Goal: Transaction & Acquisition: Purchase product/service

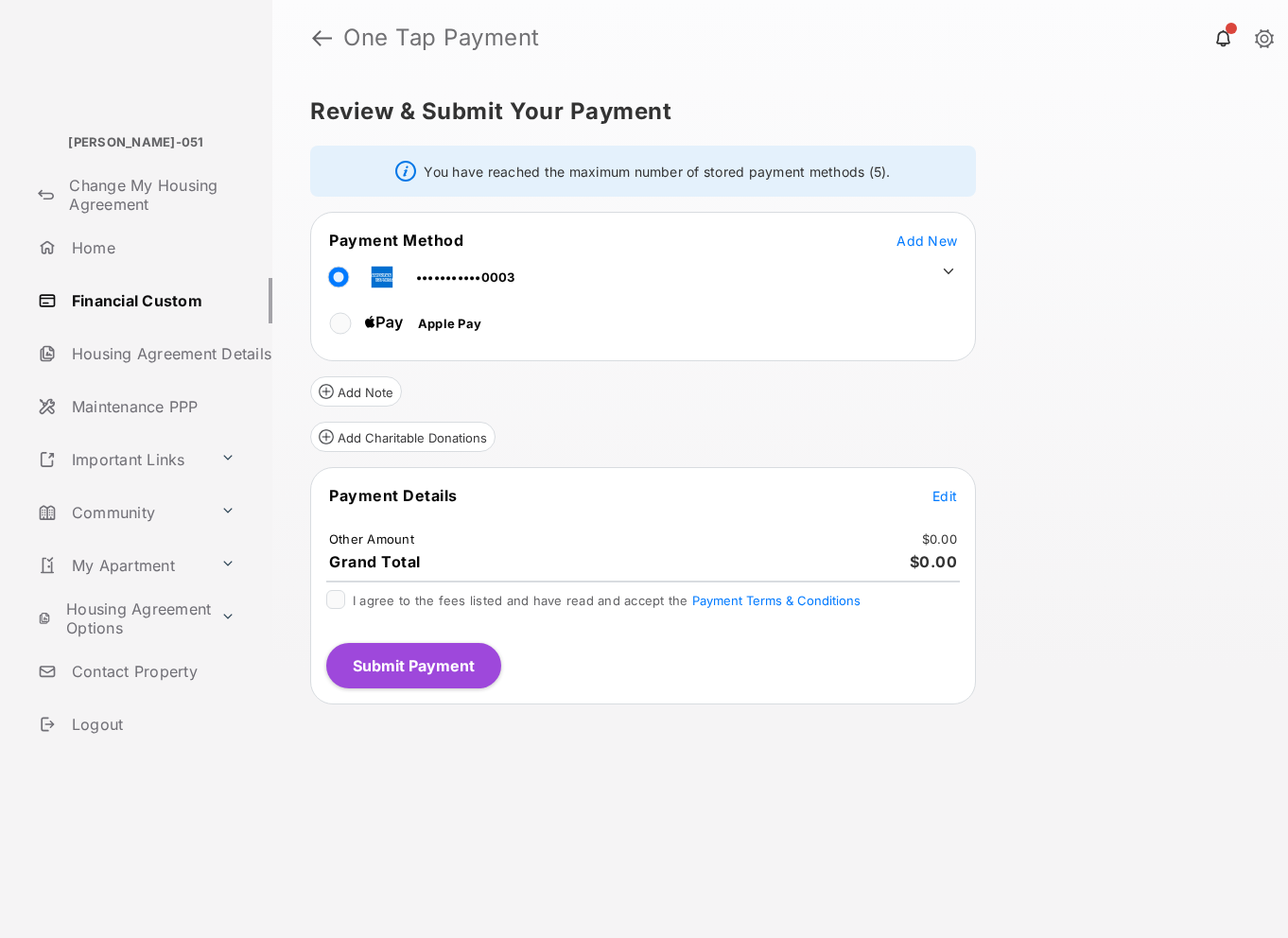
click at [945, 500] on span "Edit" at bounding box center [944, 495] width 24 height 17
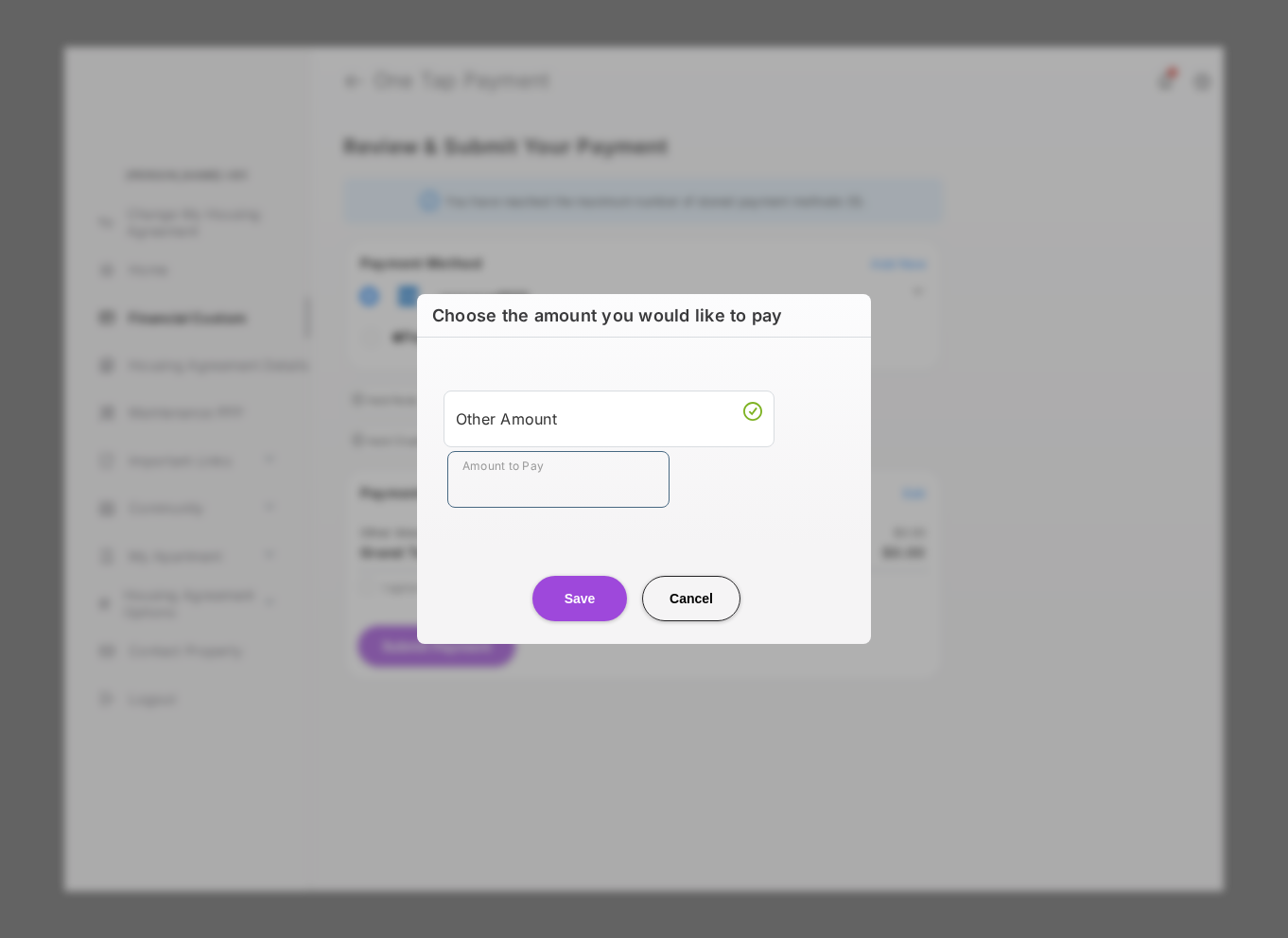
click at [629, 481] on input "Amount to Pay" at bounding box center [558, 480] width 222 height 56
type input "****"
click at [589, 592] on button "Save" at bounding box center [579, 598] width 94 height 46
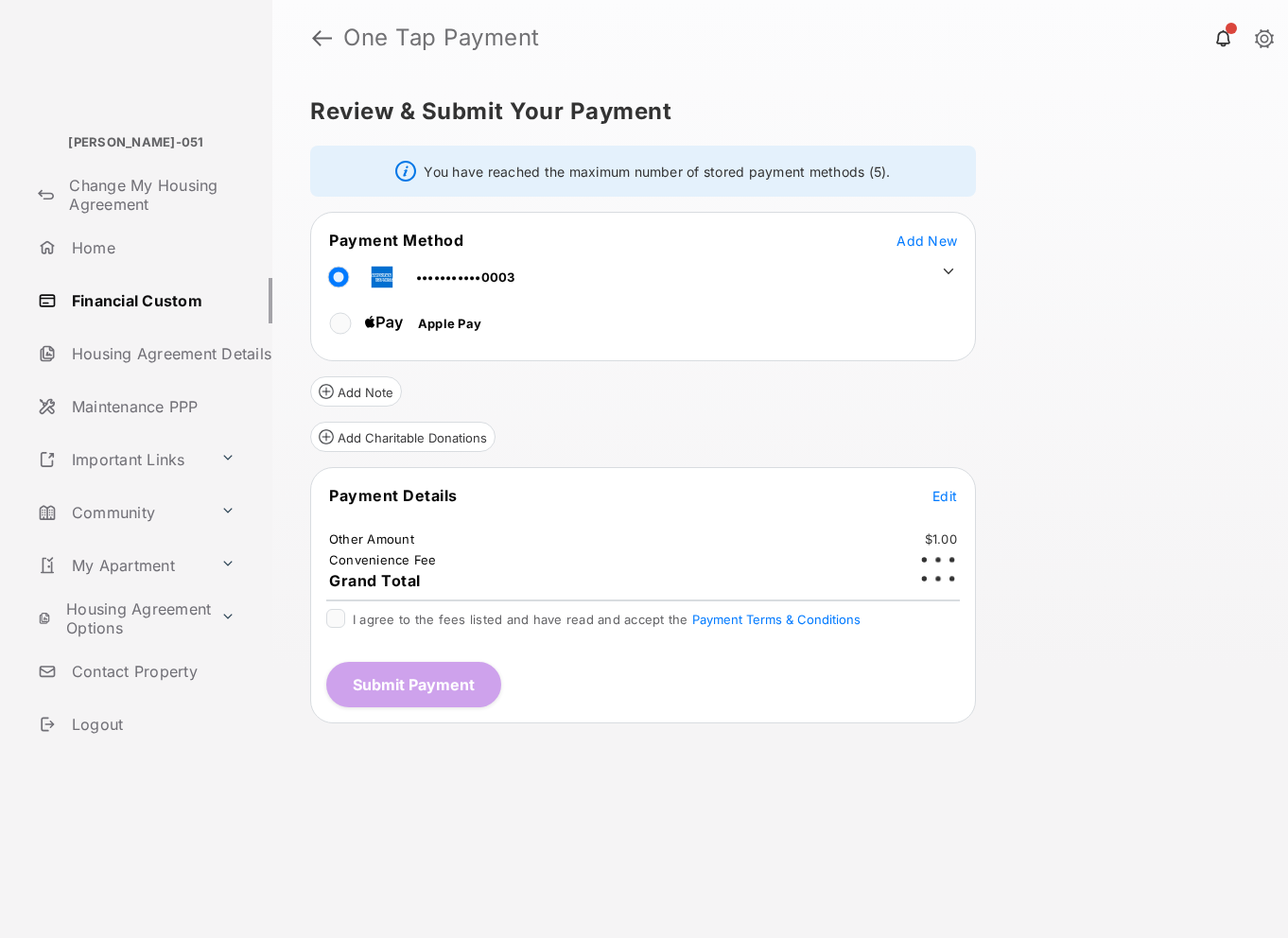
click at [353, 615] on span "I agree to the fees listed and have read and accept the Payment Terms & Conditi…" at bounding box center [606, 620] width 508 height 16
click at [457, 676] on button "Submit Payment" at bounding box center [413, 684] width 175 height 46
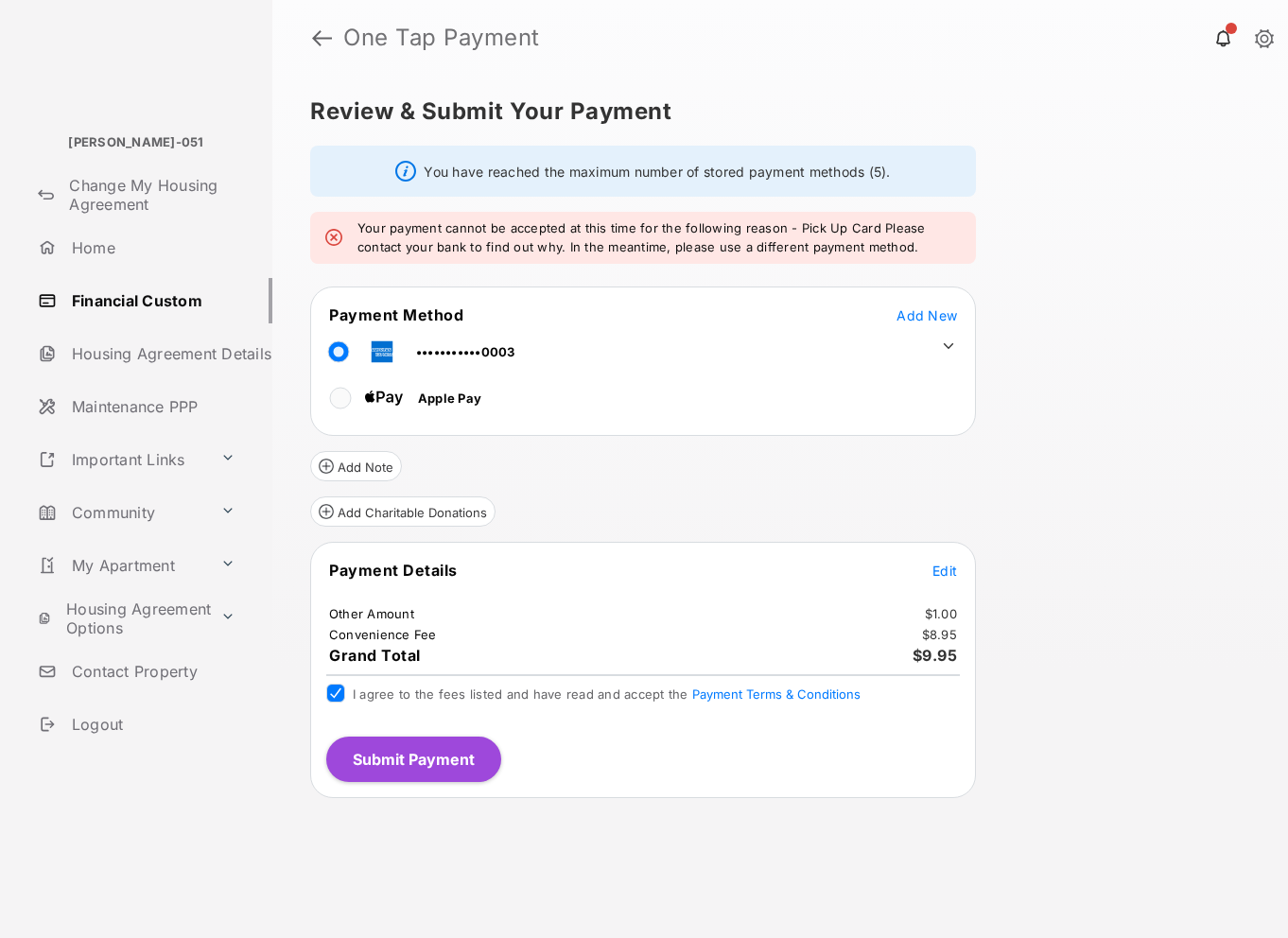
click at [945, 343] on icon at bounding box center [948, 345] width 17 height 17
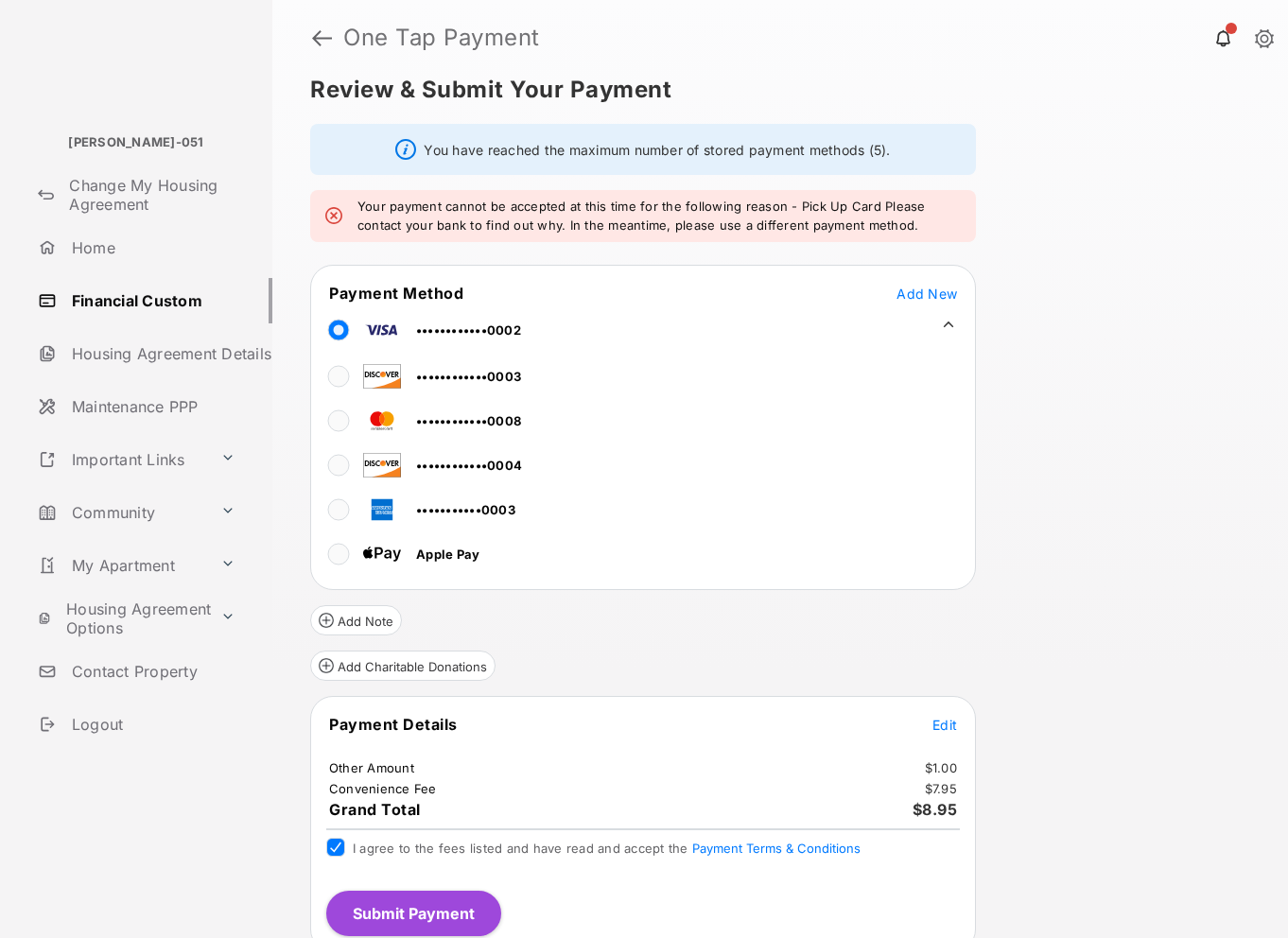
scroll to position [38, 0]
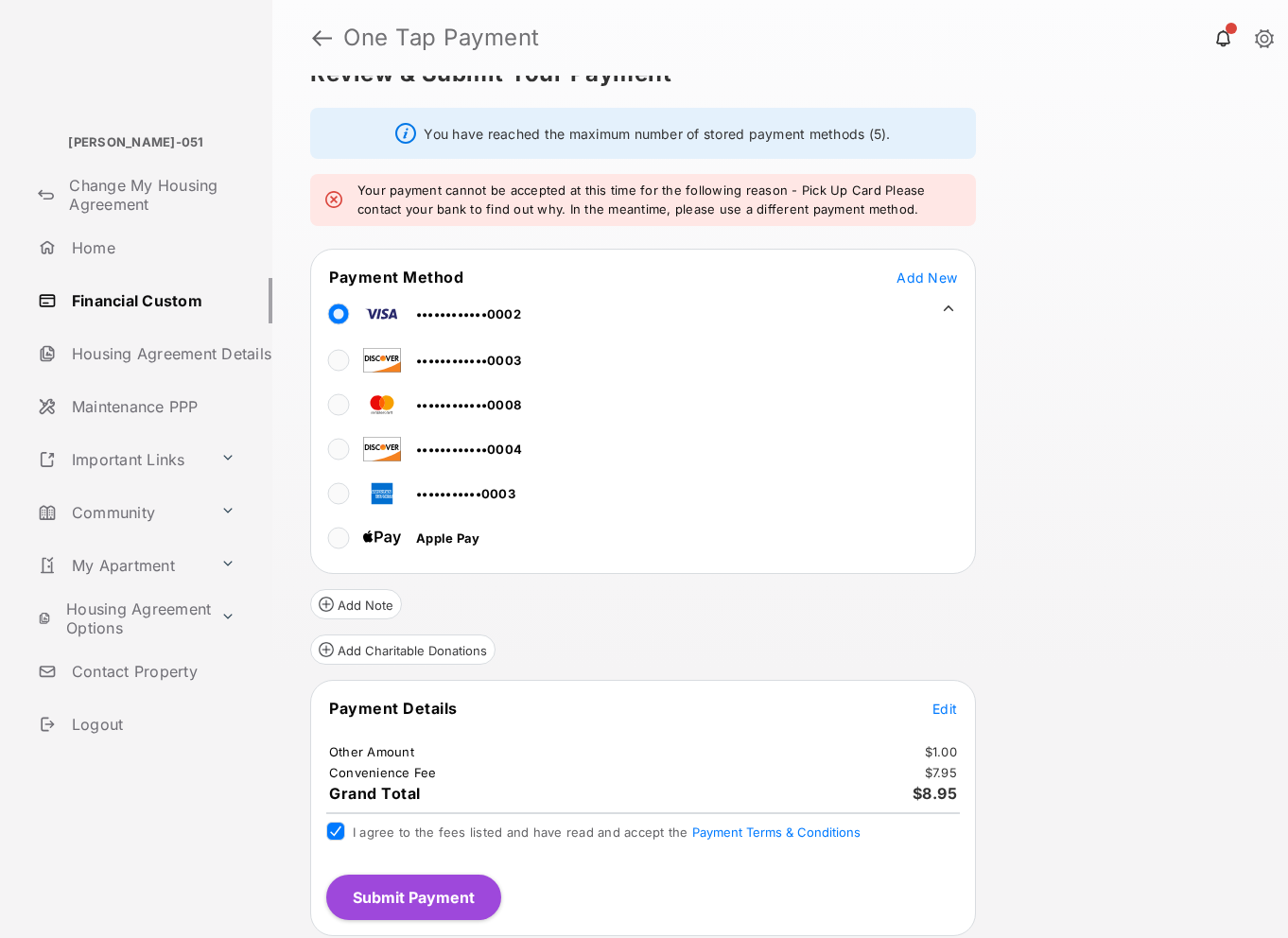
click at [476, 879] on button "Submit Payment" at bounding box center [413, 897] width 175 height 46
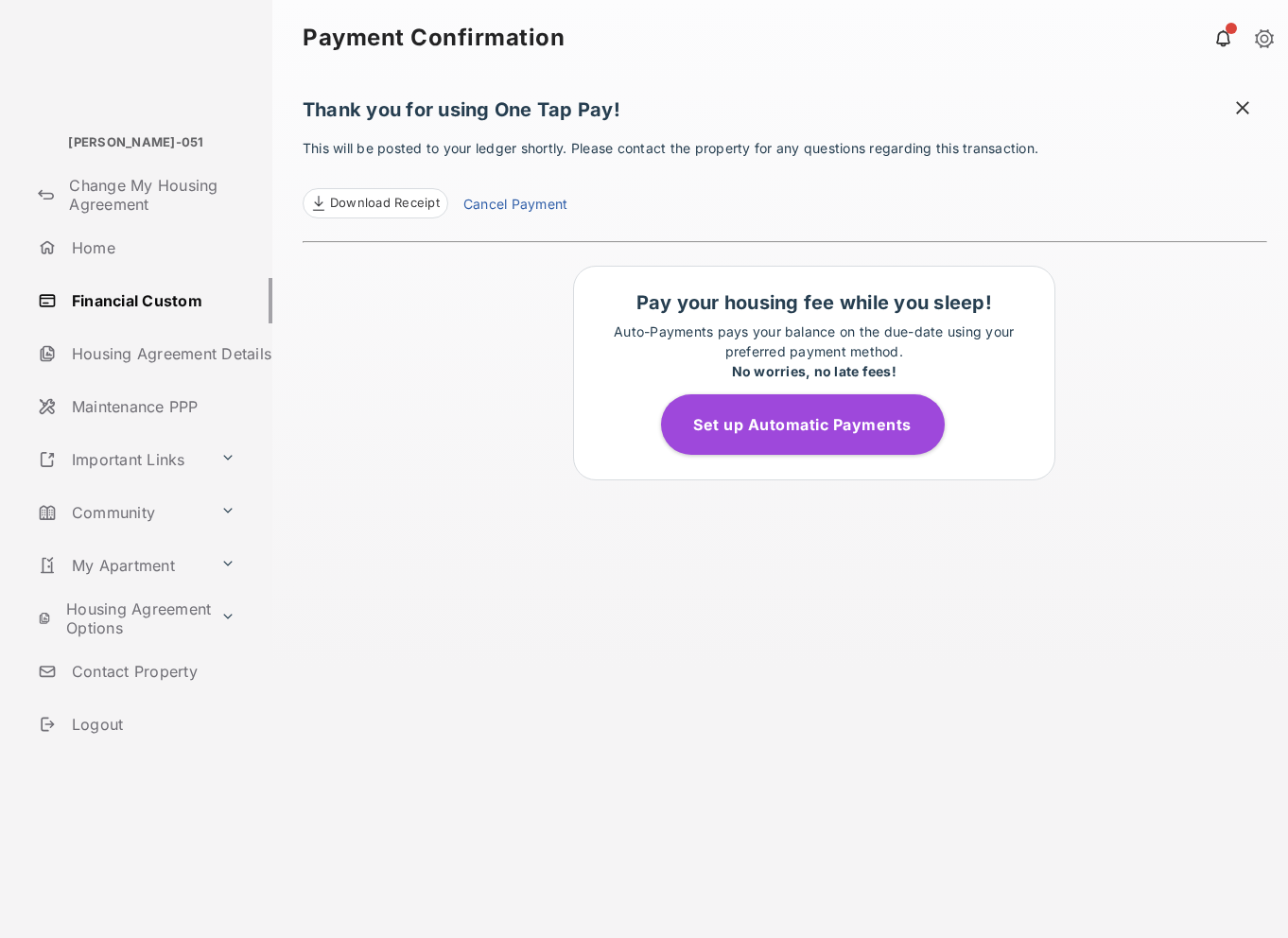
click at [1251, 104] on span at bounding box center [1241, 110] width 18 height 23
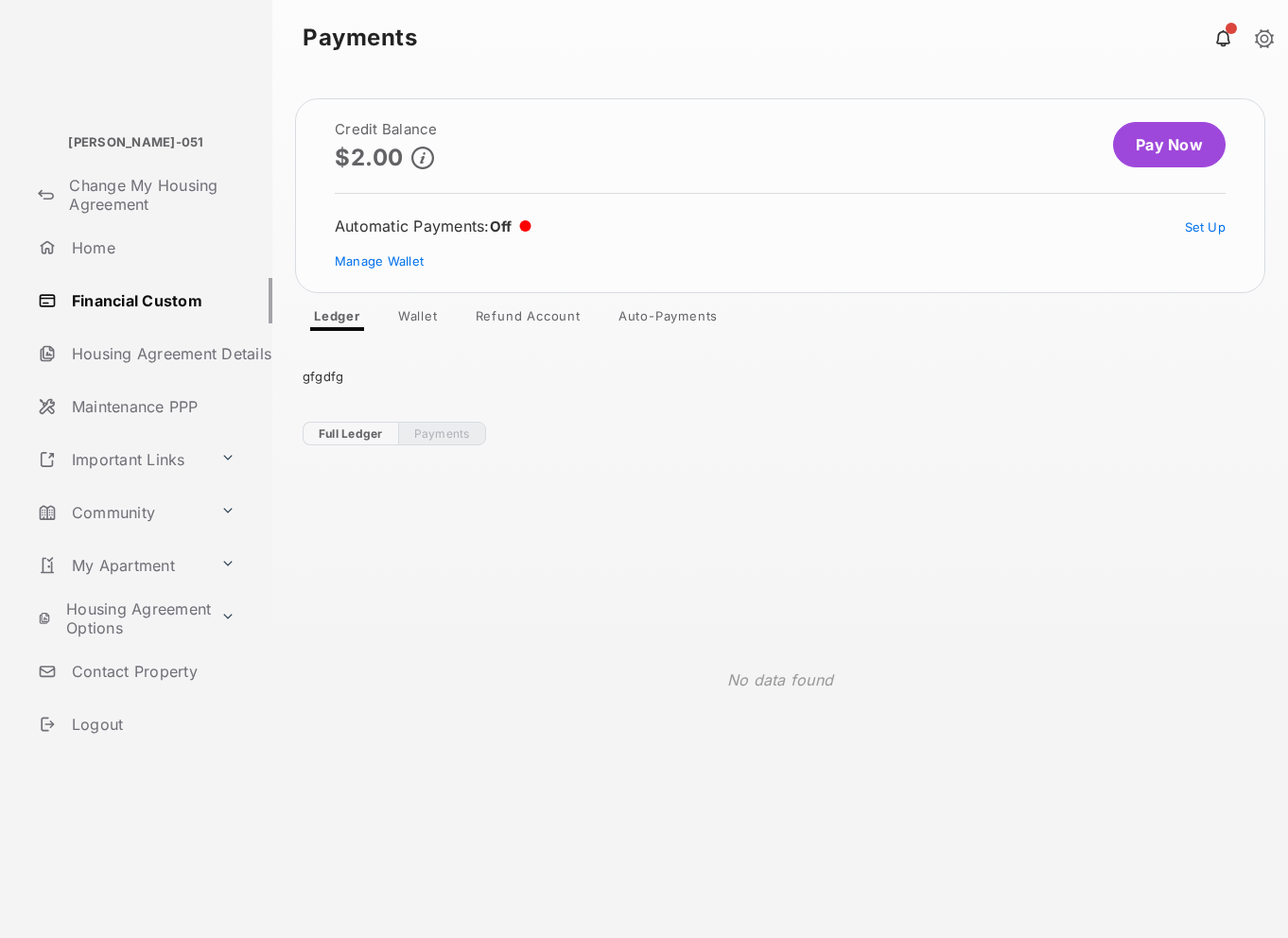
click at [1132, 123] on link "Pay Now" at bounding box center [1169, 144] width 113 height 46
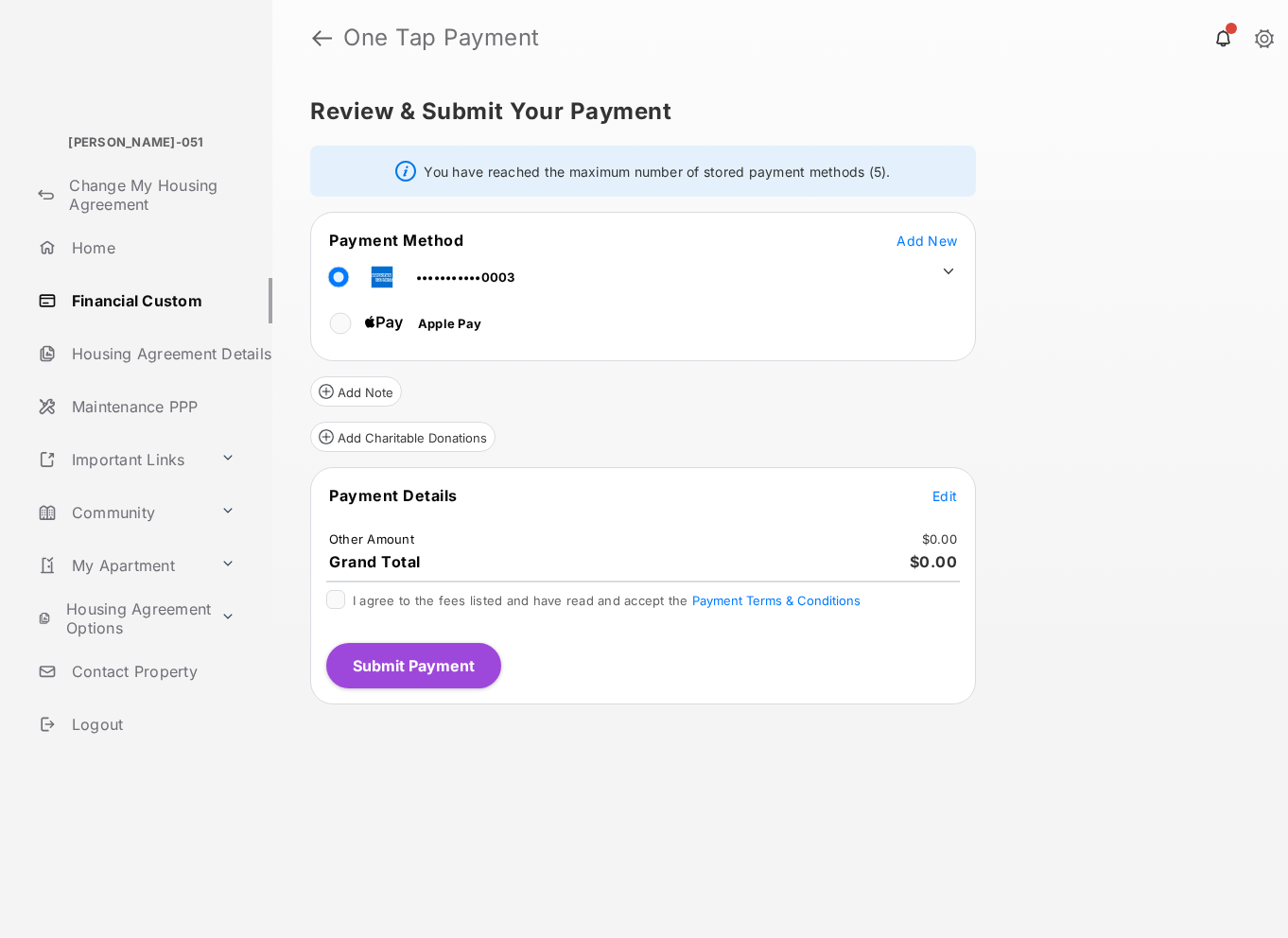
click at [947, 271] on icon at bounding box center [948, 271] width 11 height 6
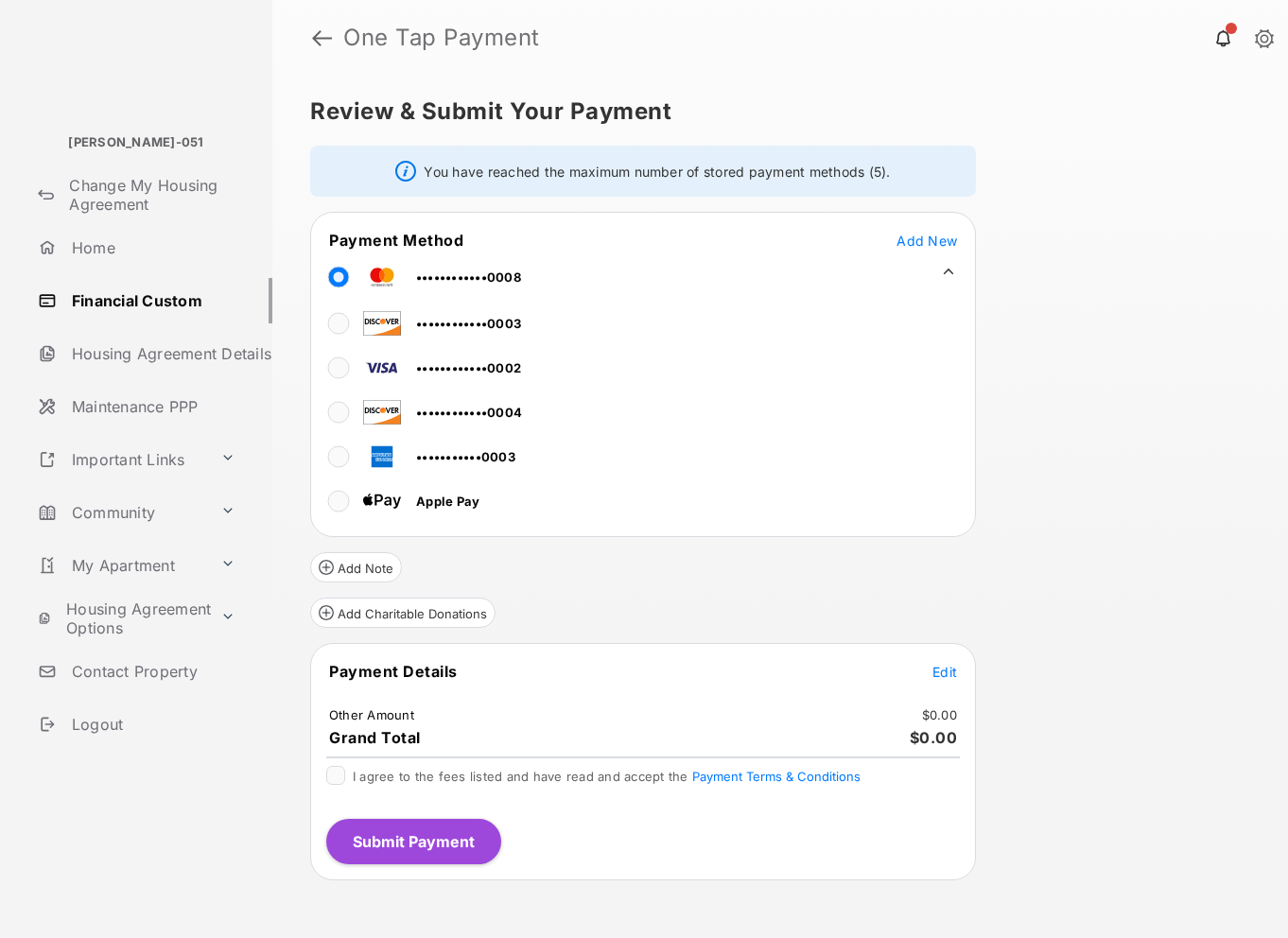
click at [948, 676] on span "Edit" at bounding box center [944, 671] width 24 height 17
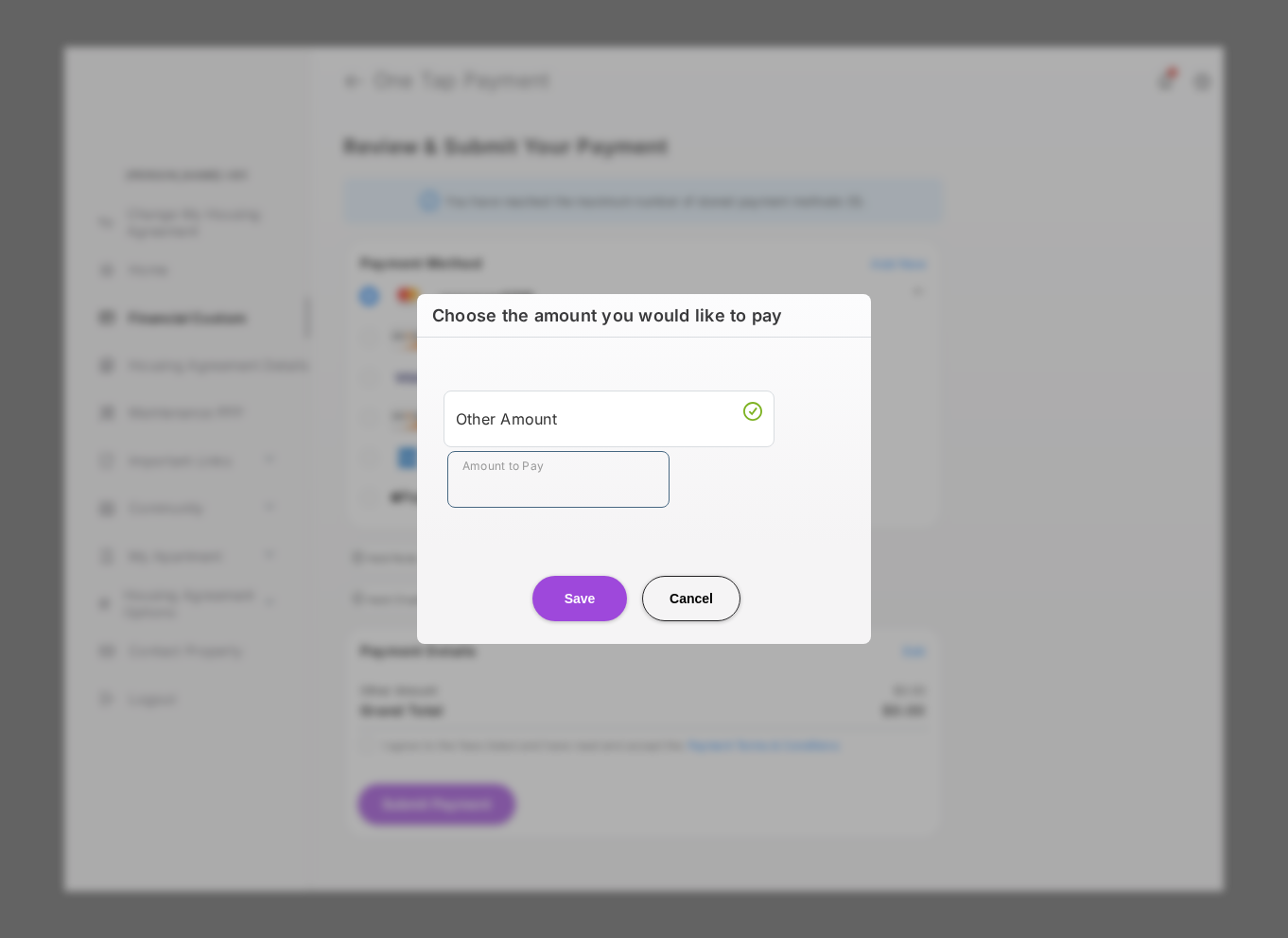
click at [633, 486] on input "Amount to Pay" at bounding box center [558, 480] width 222 height 56
type input "******"
click at [585, 583] on button "Save" at bounding box center [579, 598] width 94 height 46
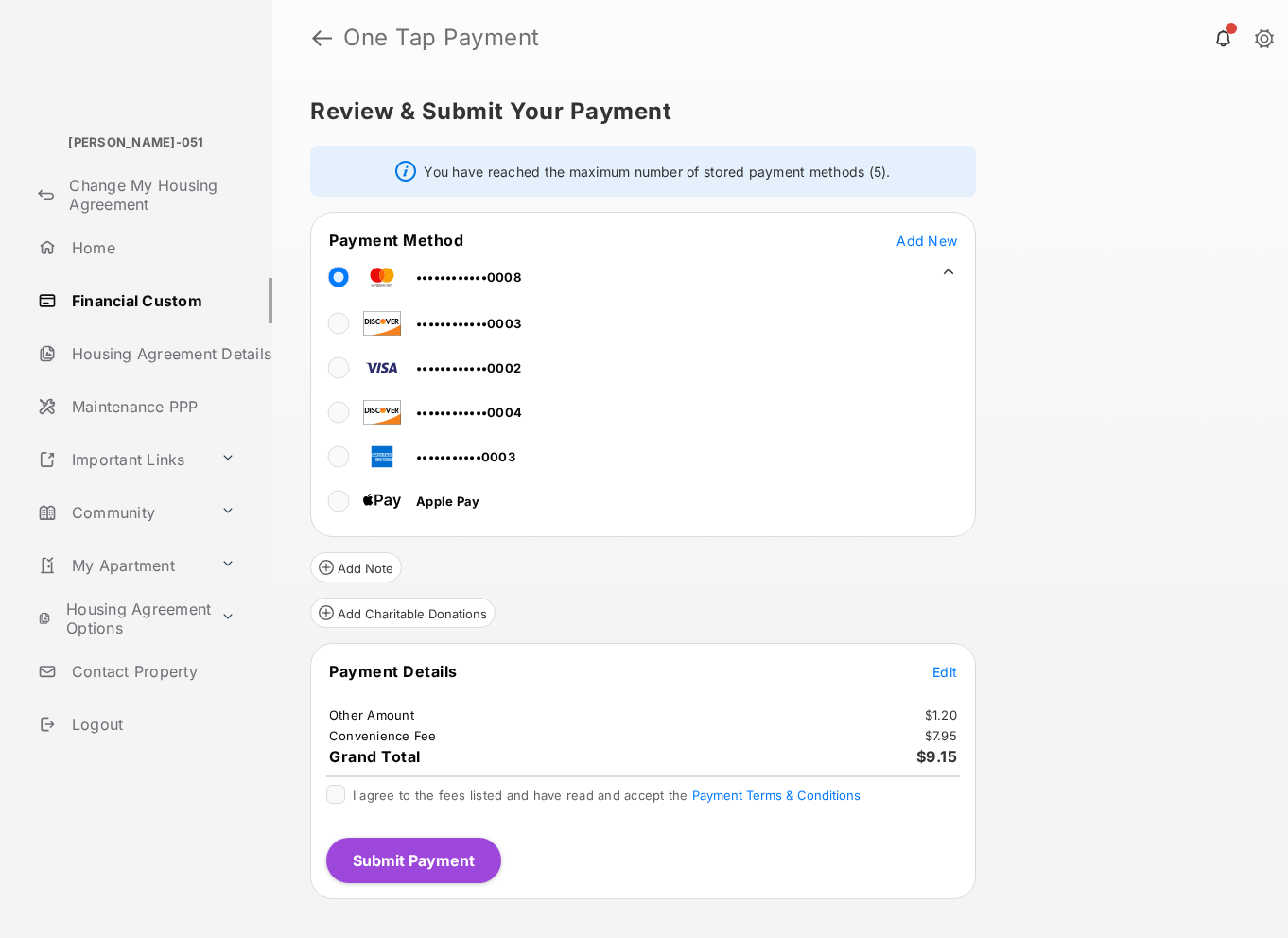
click at [483, 790] on span "I agree to the fees listed and have read and accept the Payment Terms & Conditi…" at bounding box center [606, 796] width 508 height 16
click at [470, 850] on button "Submit Payment" at bounding box center [413, 860] width 175 height 46
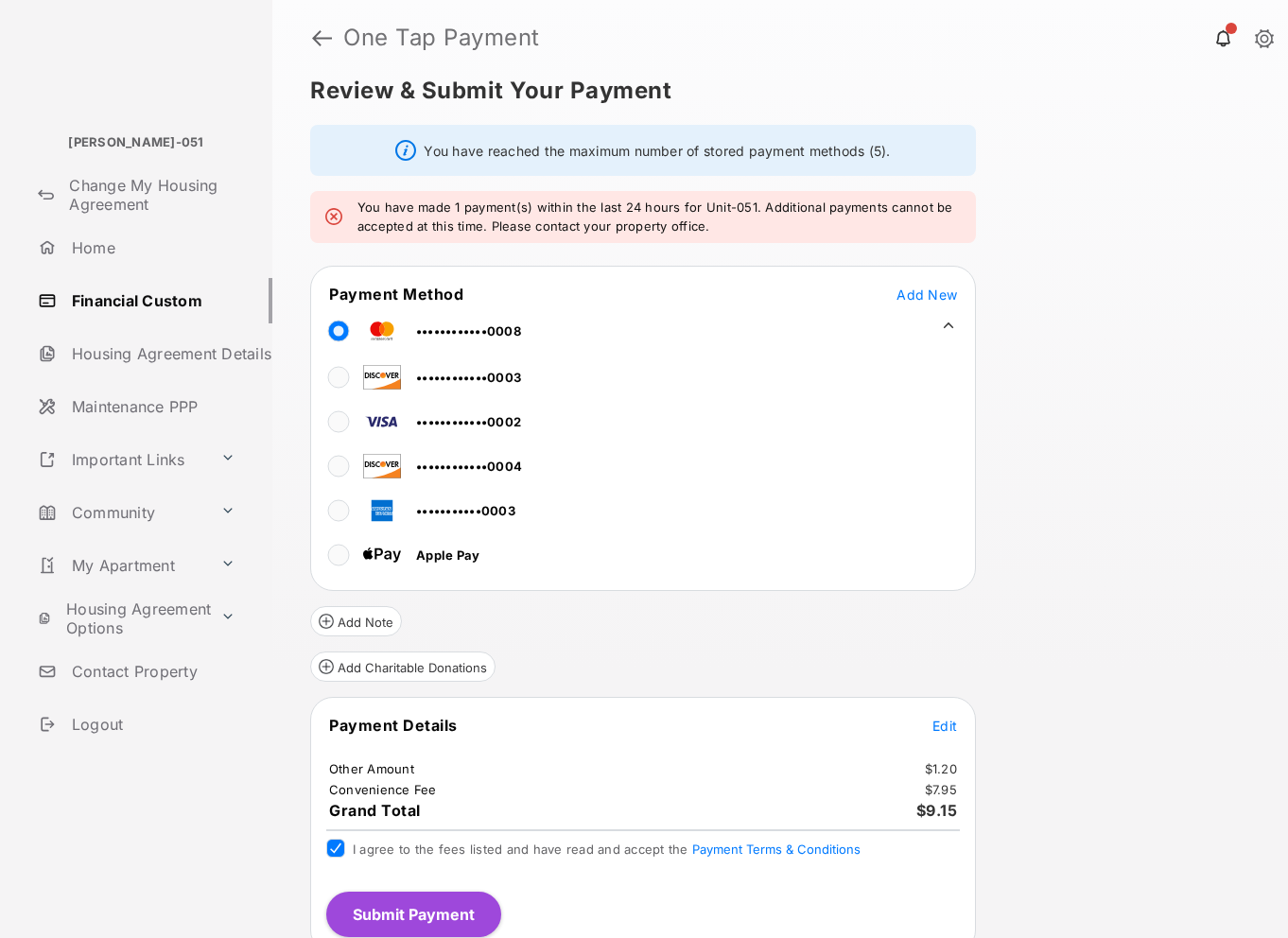
scroll to position [38, 0]
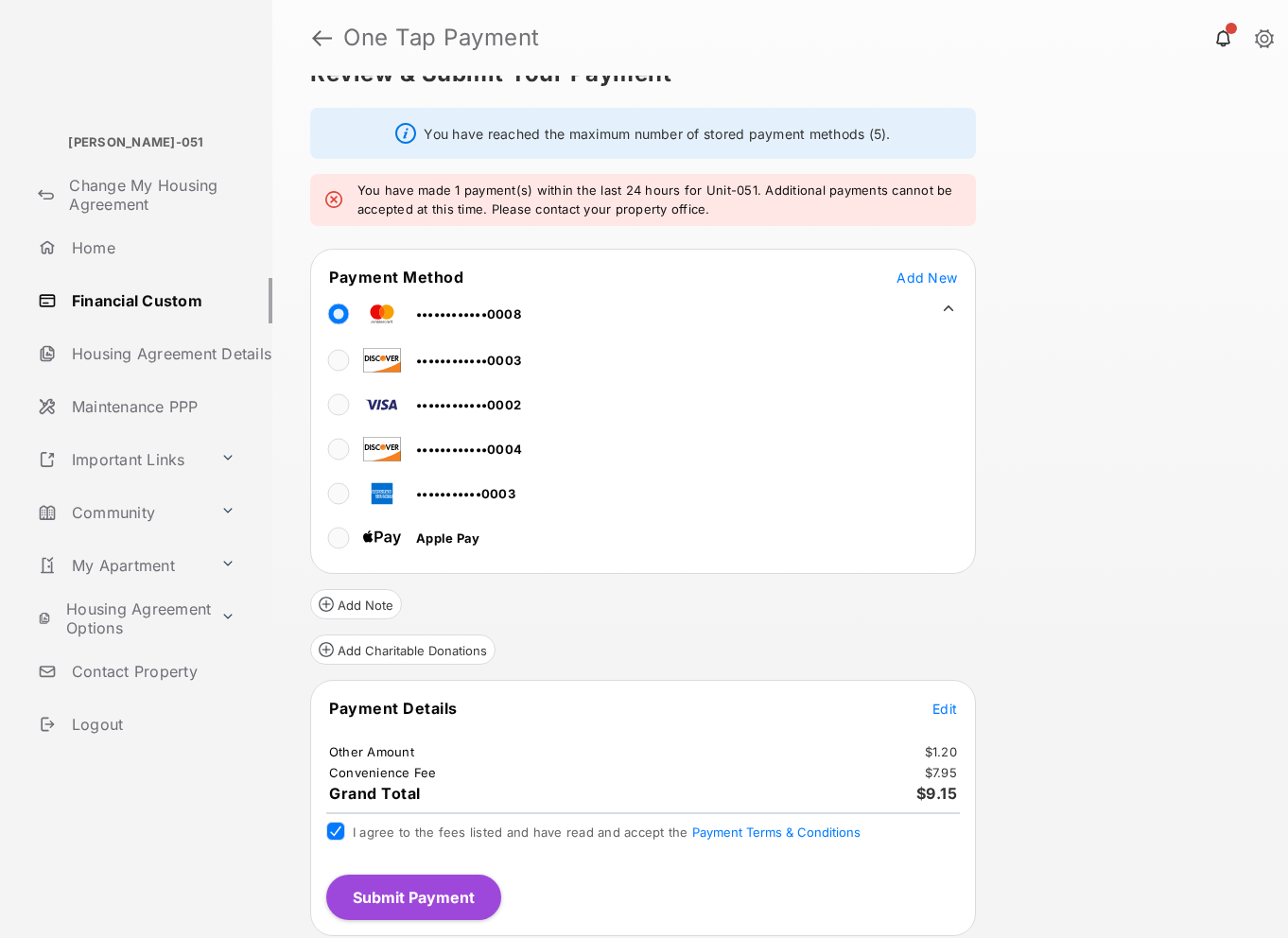
click at [389, 895] on button "Submit Payment" at bounding box center [413, 897] width 175 height 46
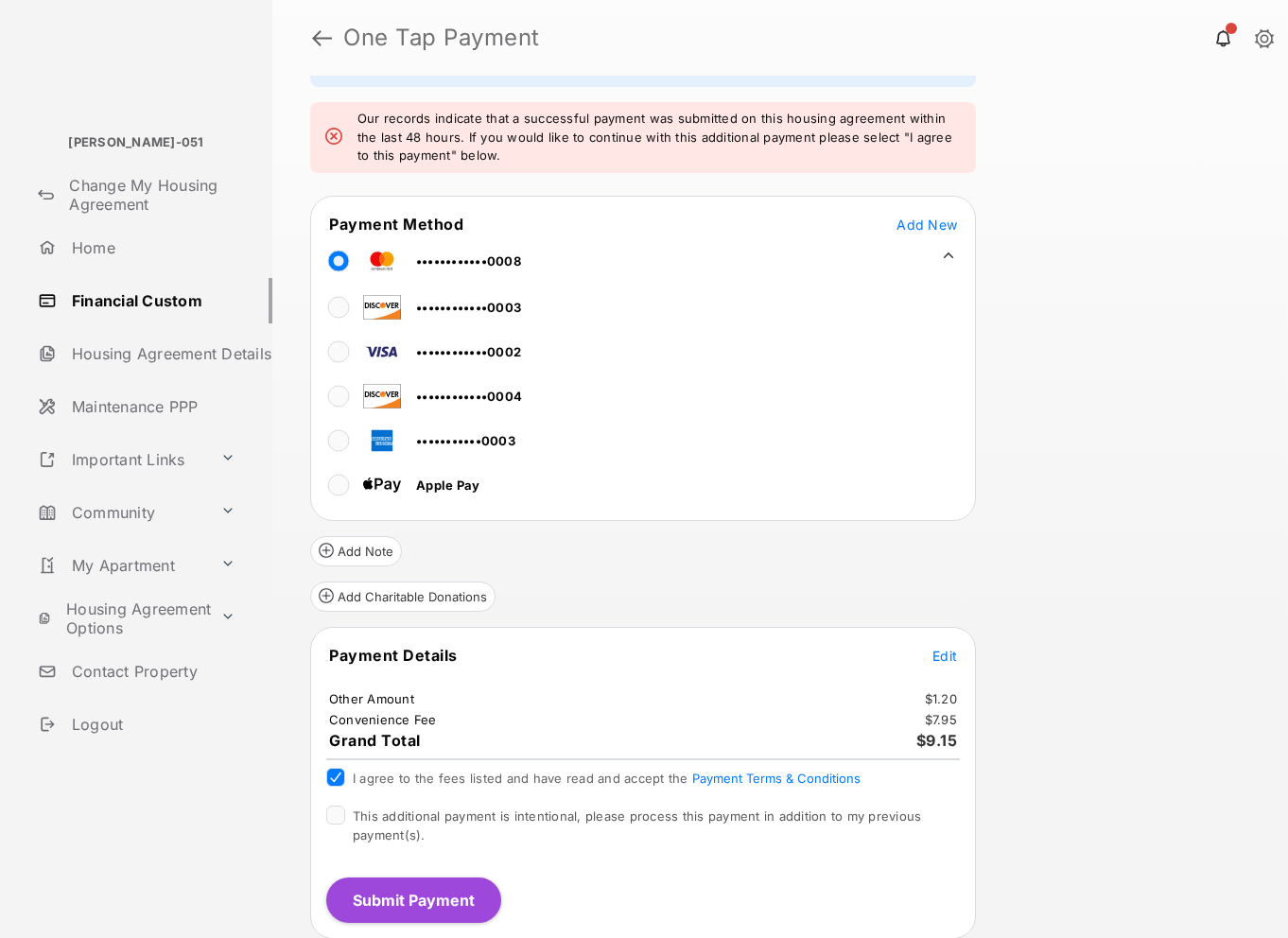
scroll to position [113, 0]
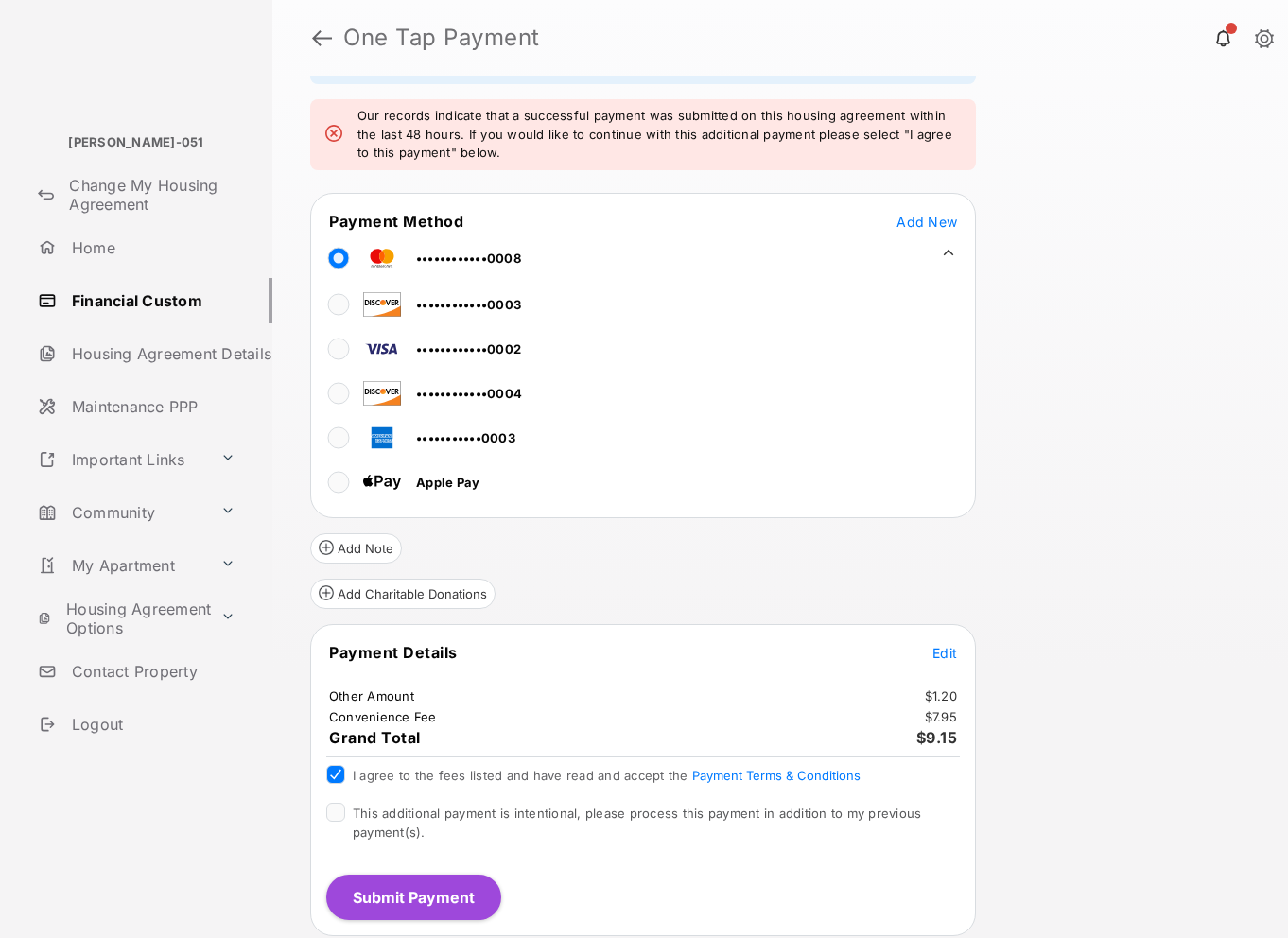
click at [399, 813] on span "This additional payment is intentional, please process this payment in addition…" at bounding box center [636, 822] width 568 height 34
click at [445, 903] on button "Submit Payment" at bounding box center [413, 897] width 175 height 46
